Goal: Information Seeking & Learning: Learn about a topic

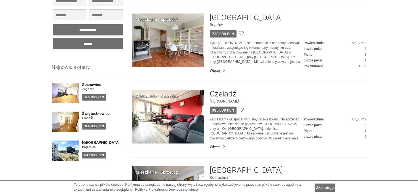
scroll to position [1491, 0]
click at [183, 93] on img at bounding box center [168, 117] width 72 height 54
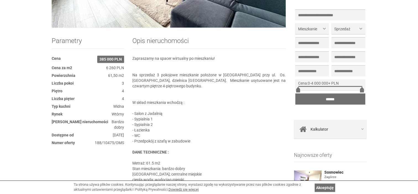
scroll to position [55, 0]
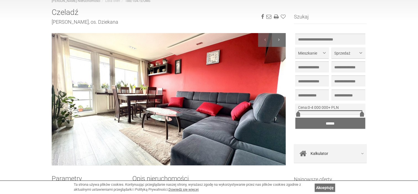
click at [282, 39] on div at bounding box center [279, 40] width 14 height 14
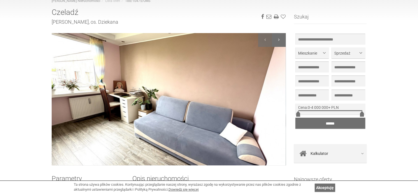
click at [282, 39] on div at bounding box center [279, 40] width 14 height 14
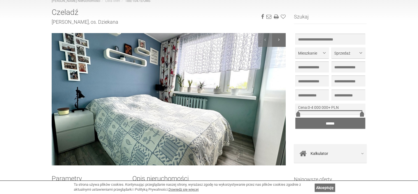
click at [282, 39] on div at bounding box center [279, 40] width 14 height 14
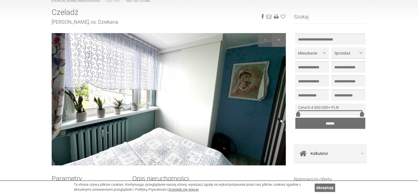
click at [282, 39] on div at bounding box center [279, 40] width 14 height 14
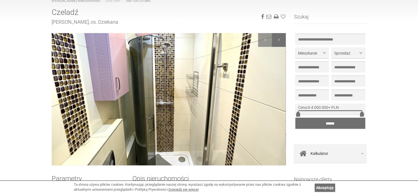
click at [282, 39] on div at bounding box center [279, 40] width 14 height 14
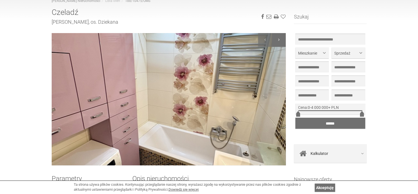
click at [282, 39] on div at bounding box center [279, 40] width 14 height 14
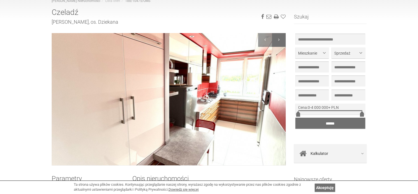
click at [282, 39] on div at bounding box center [279, 40] width 14 height 14
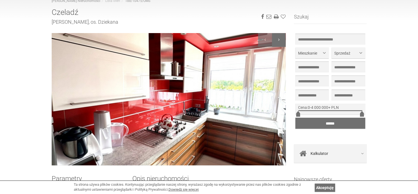
click at [282, 39] on div at bounding box center [279, 40] width 14 height 14
click at [279, 38] on div at bounding box center [279, 40] width 14 height 14
click at [266, 39] on div at bounding box center [265, 40] width 14 height 14
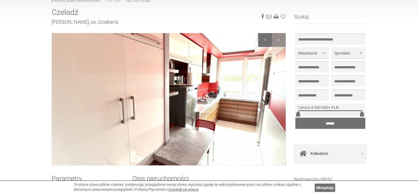
click at [266, 39] on div at bounding box center [265, 40] width 14 height 14
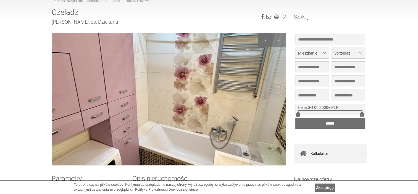
click at [266, 39] on div at bounding box center [265, 40] width 14 height 14
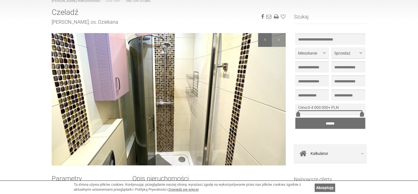
click at [266, 39] on div at bounding box center [265, 40] width 14 height 14
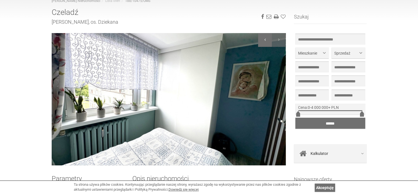
click at [266, 39] on div at bounding box center [265, 40] width 14 height 14
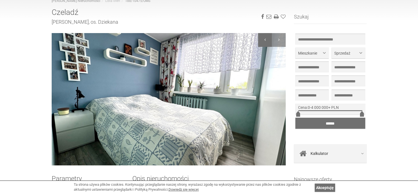
click at [266, 39] on div at bounding box center [265, 40] width 14 height 14
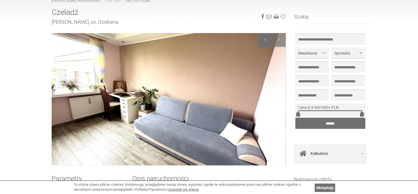
click at [266, 39] on div at bounding box center [265, 40] width 14 height 14
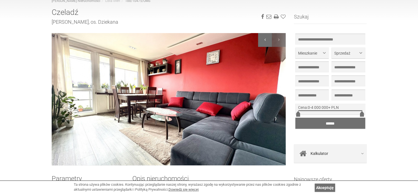
click at [266, 39] on div at bounding box center [265, 40] width 14 height 14
